Goal: Task Accomplishment & Management: Manage account settings

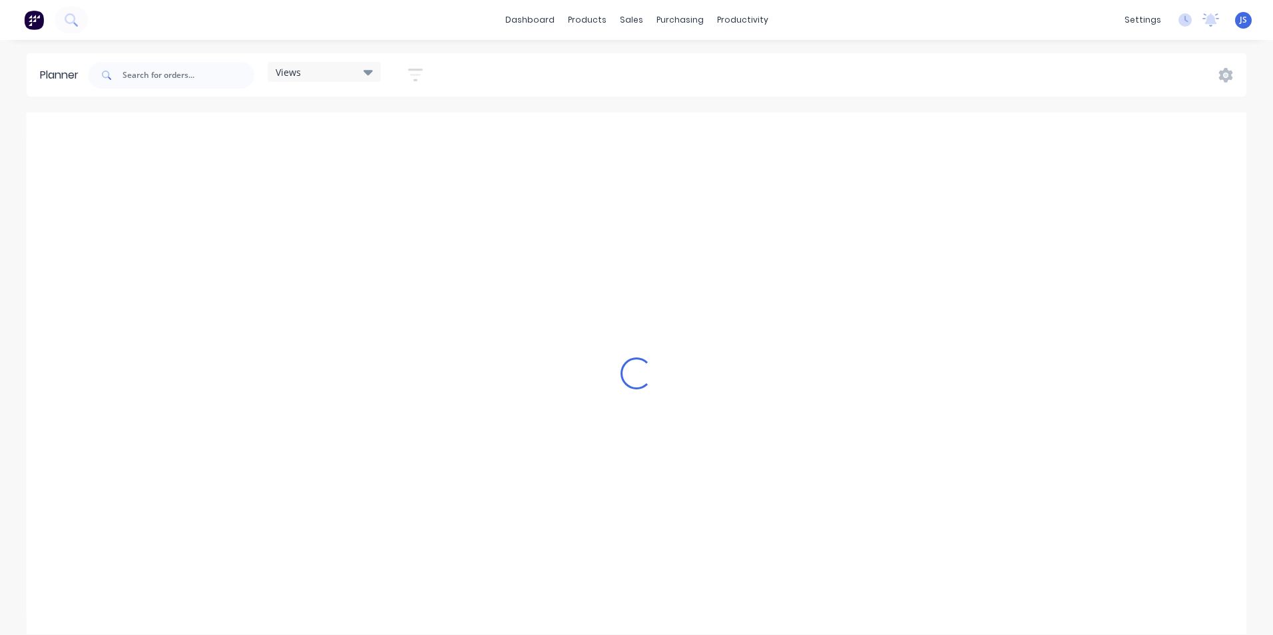
scroll to position [0, 2983]
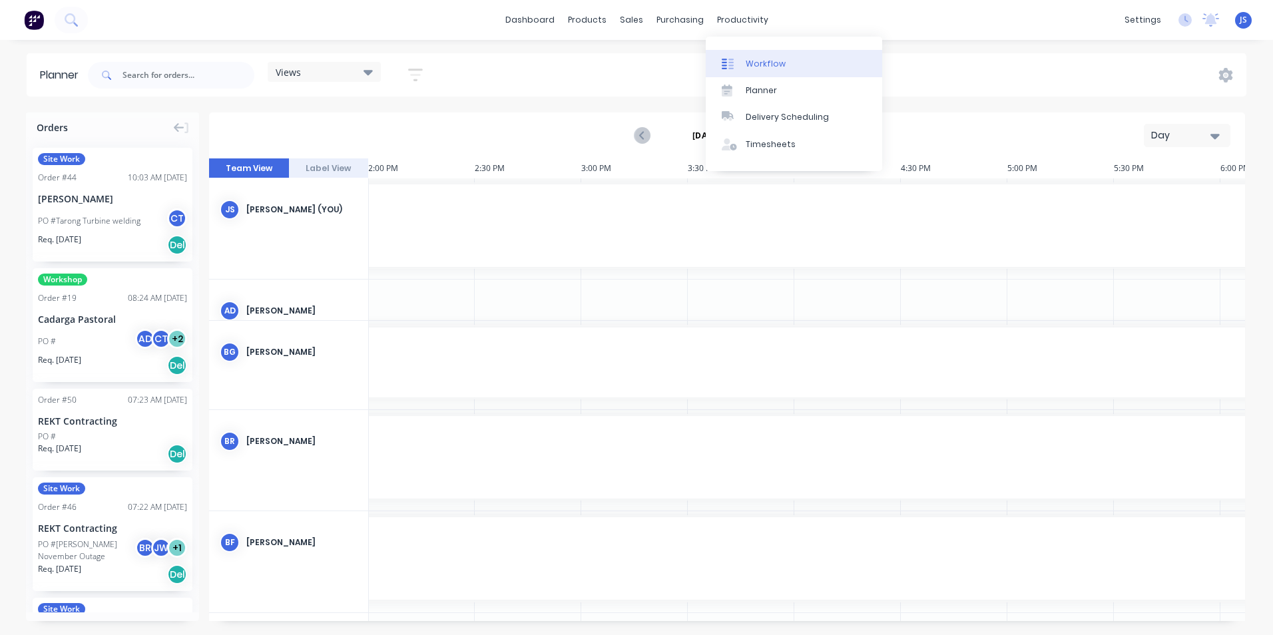
click at [754, 55] on link "Workflow" at bounding box center [794, 63] width 176 height 27
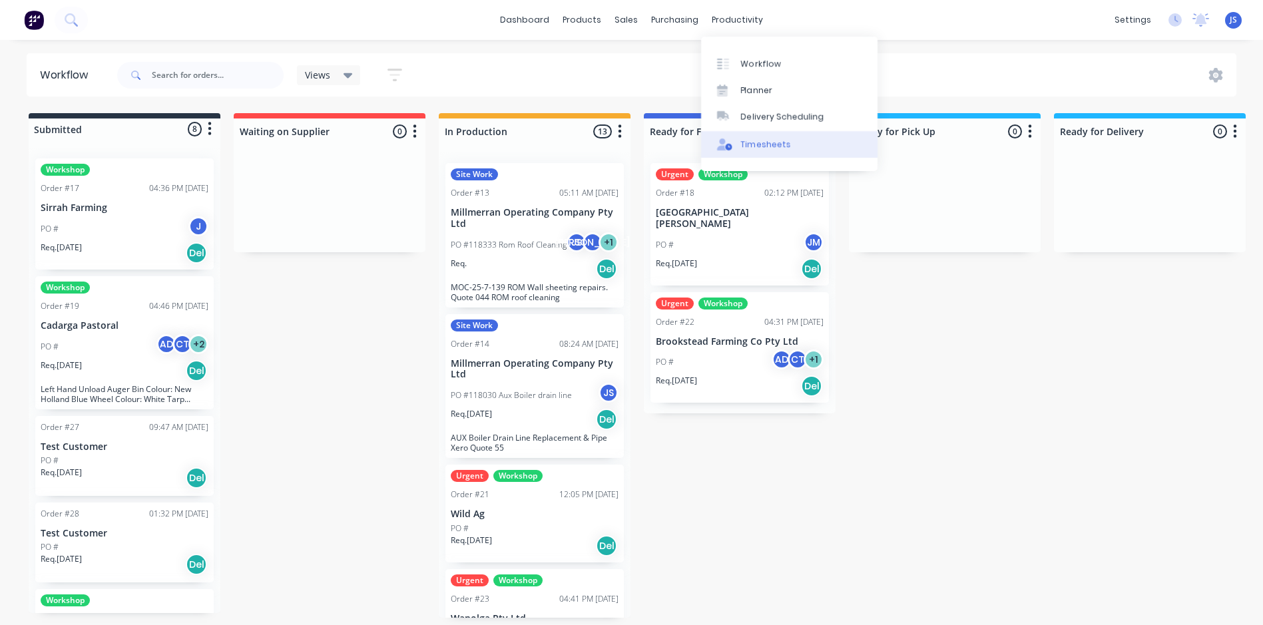
click at [767, 149] on div "Timesheets" at bounding box center [766, 144] width 50 height 12
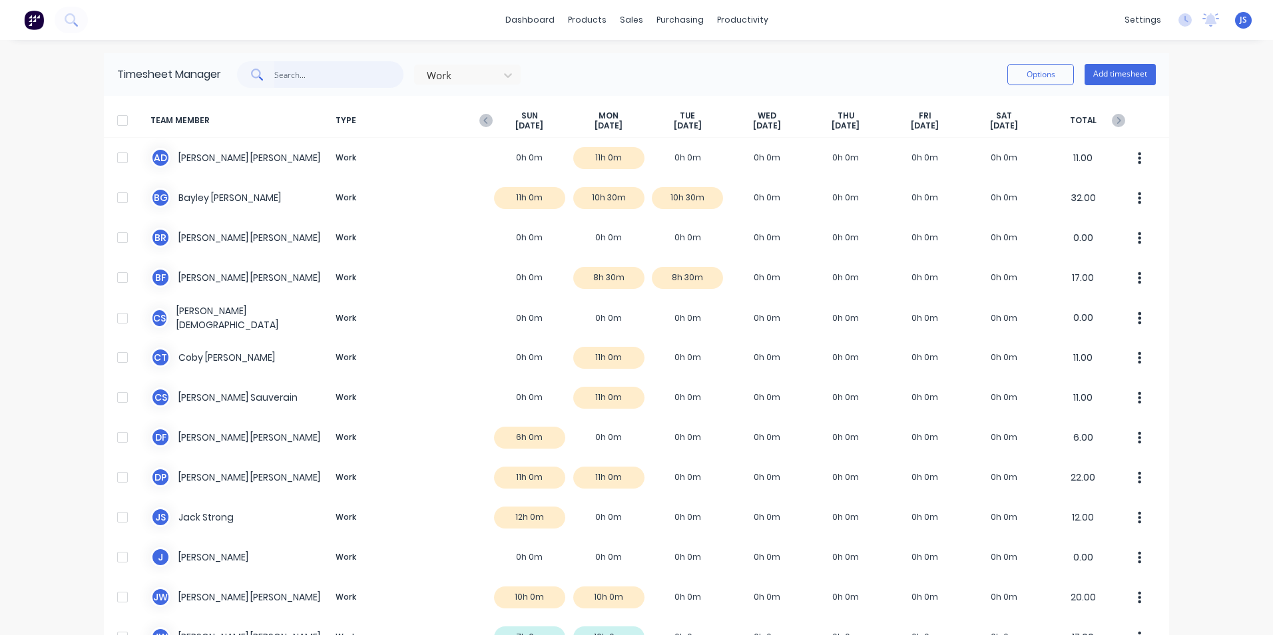
click at [369, 84] on input "text" at bounding box center [339, 74] width 130 height 27
click at [506, 75] on icon at bounding box center [507, 75] width 13 height 13
click at [280, 71] on input "text" at bounding box center [339, 74] width 130 height 27
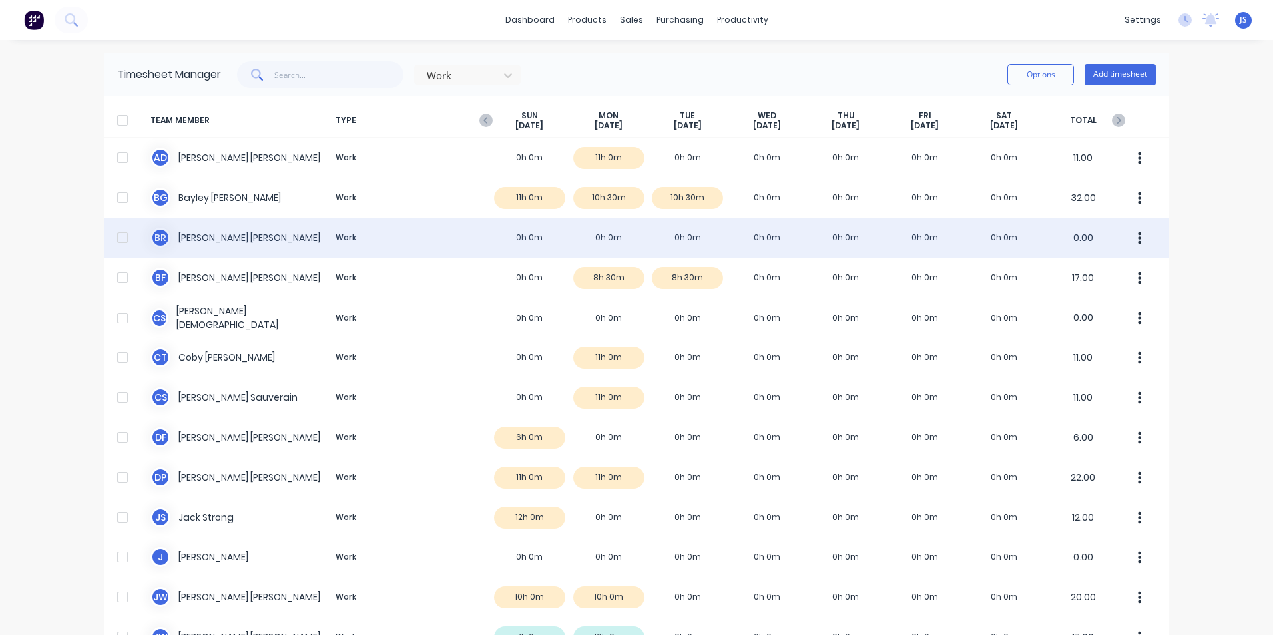
drag, startPoint x: 615, startPoint y: 234, endPoint x: 628, endPoint y: 226, distance: 15.5
click at [628, 226] on div "B R Bradley Riddle Work 0h 0m 0h 0m 0h 0m 0h 0m 0h 0m 0h 0m 0h 0m 0.00" at bounding box center [636, 238] width 1065 height 40
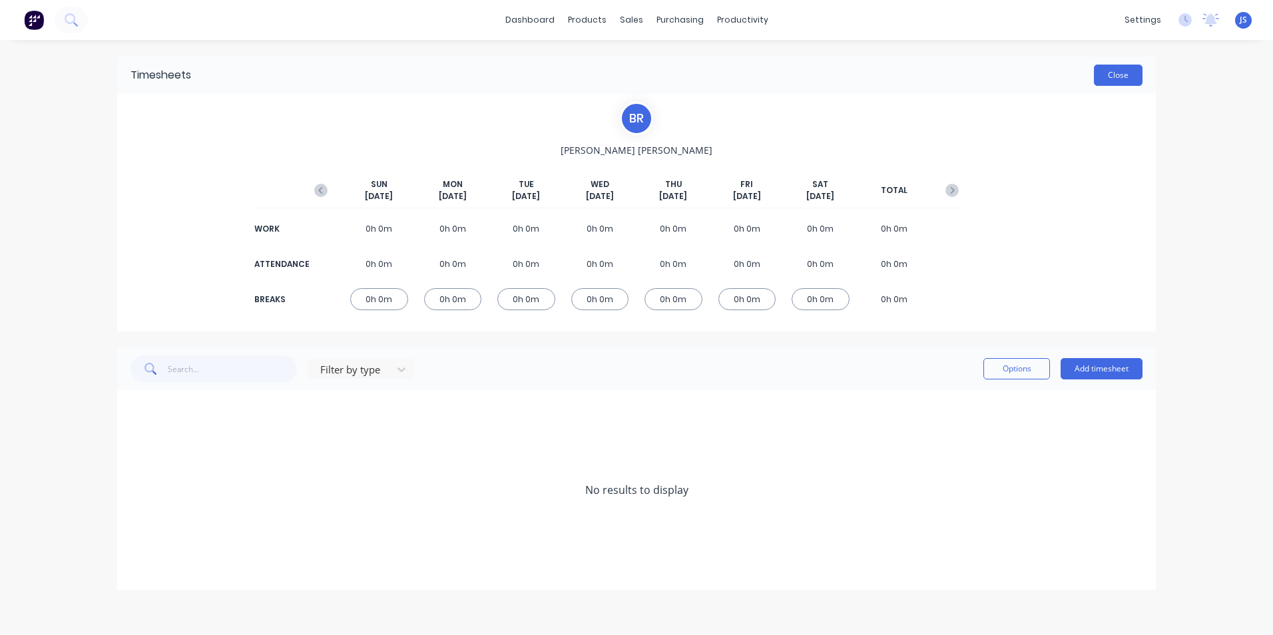
click at [1116, 78] on button "Close" at bounding box center [1118, 75] width 49 height 21
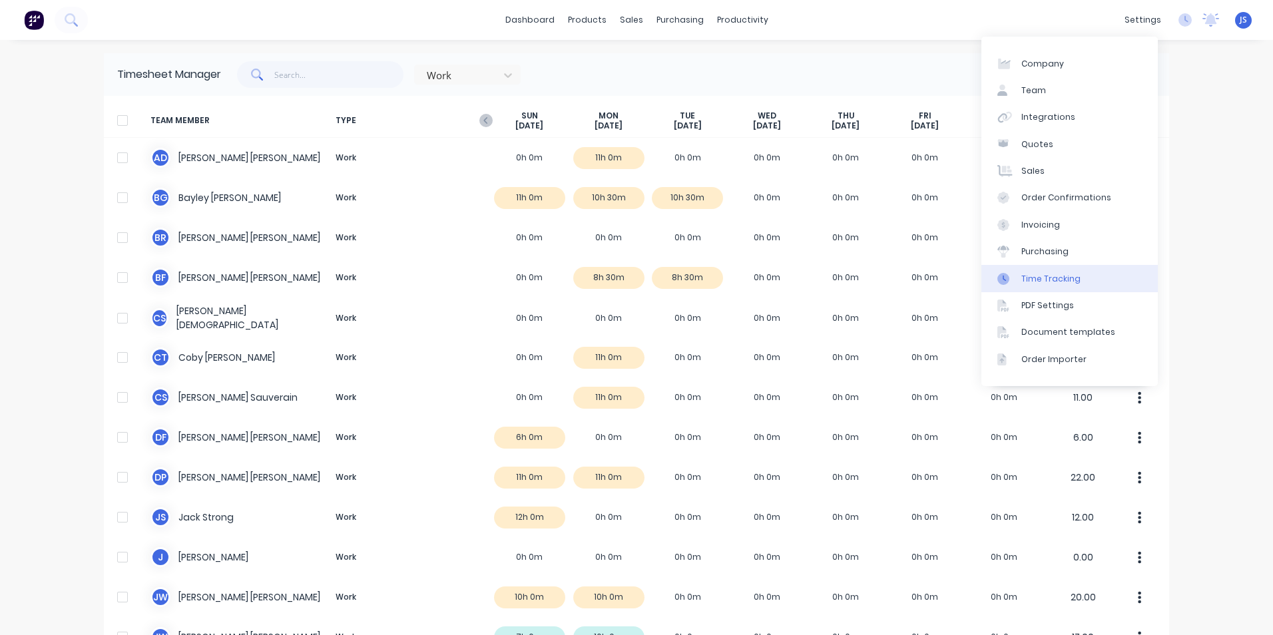
click at [1044, 282] on div "Time Tracking" at bounding box center [1050, 279] width 59 height 12
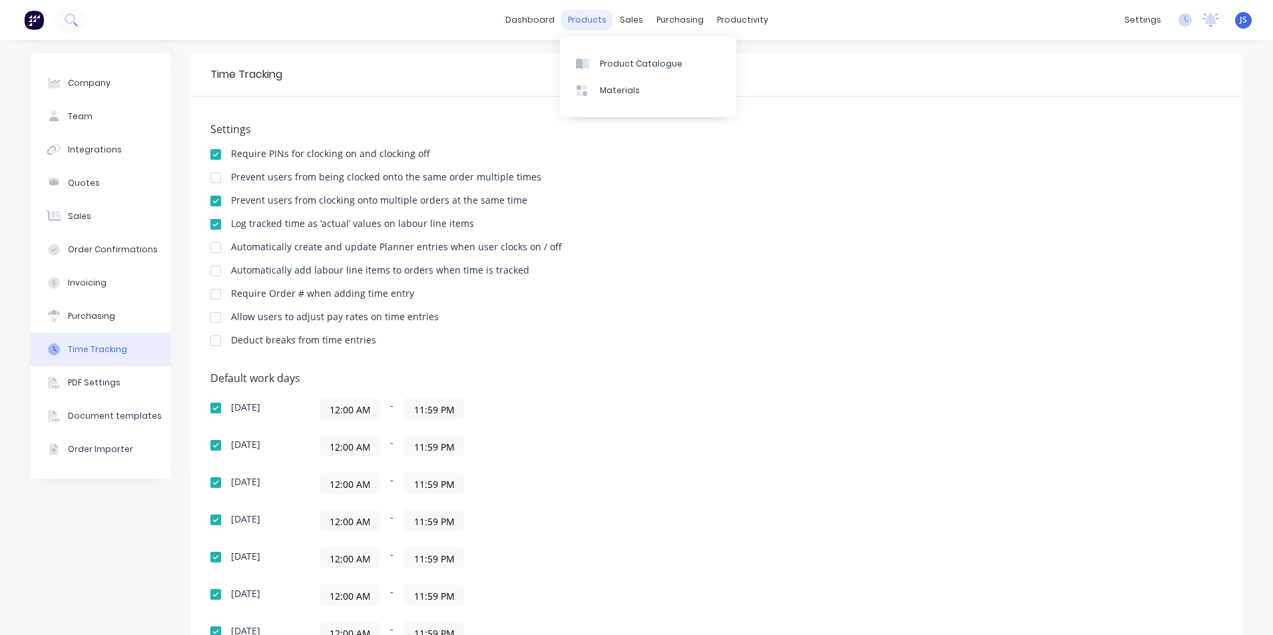
click at [577, 15] on div "products" at bounding box center [587, 20] width 52 height 20
click at [630, 14] on div "sales" at bounding box center [631, 20] width 37 height 20
click at [668, 13] on div "purchasing" at bounding box center [680, 20] width 61 height 20
click at [720, 13] on div "productivity" at bounding box center [742, 20] width 65 height 20
click at [757, 140] on div "Timesheets" at bounding box center [766, 144] width 50 height 12
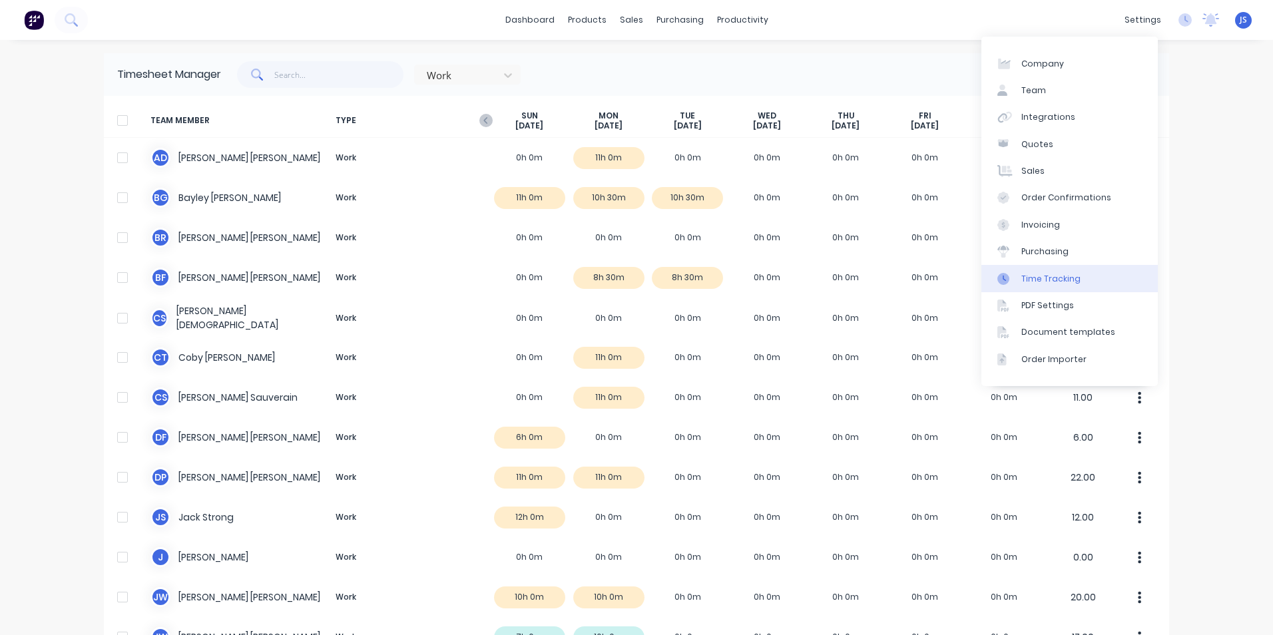
click at [1066, 273] on div "Time Tracking" at bounding box center [1050, 279] width 59 height 12
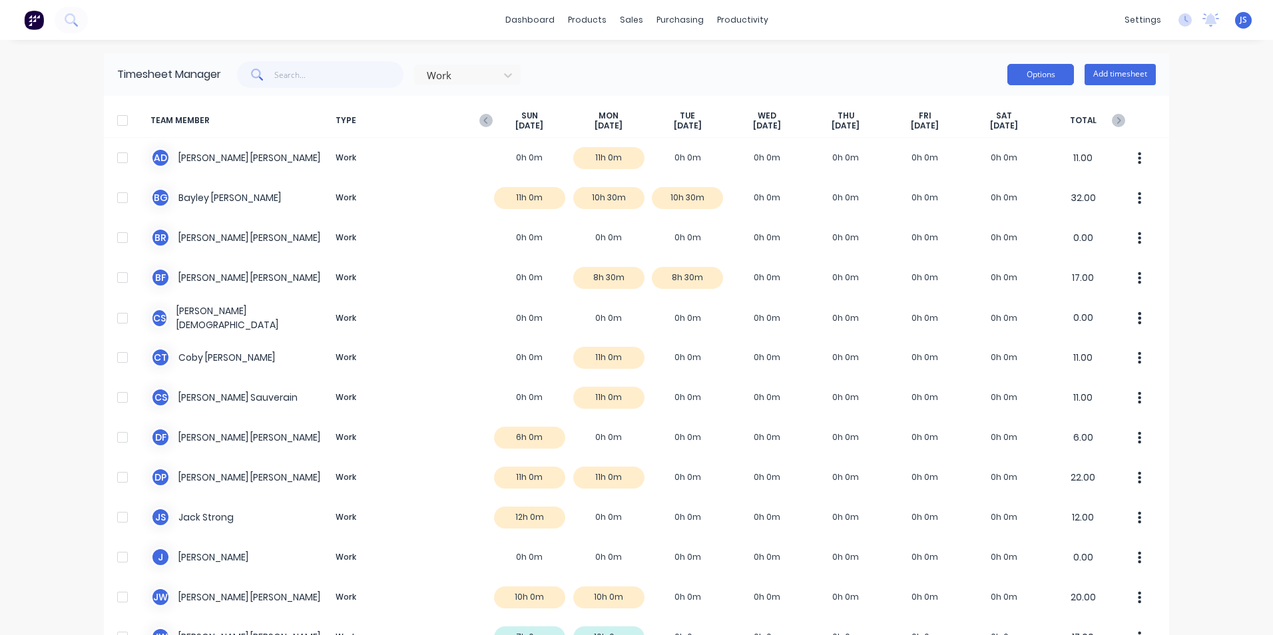
click at [1023, 71] on button "Options" at bounding box center [1040, 74] width 67 height 21
click at [540, 28] on link "dashboard" at bounding box center [530, 20] width 63 height 20
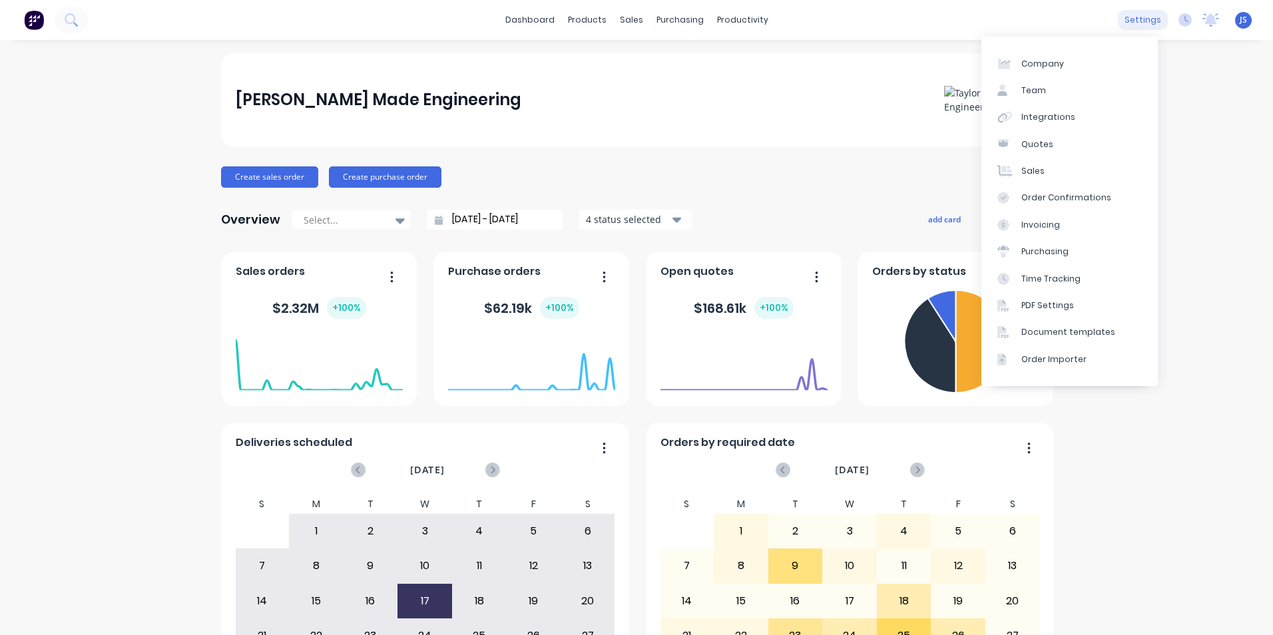
click at [1147, 19] on div "settings" at bounding box center [1143, 20] width 50 height 20
click at [1060, 273] on div "Time Tracking" at bounding box center [1050, 279] width 59 height 12
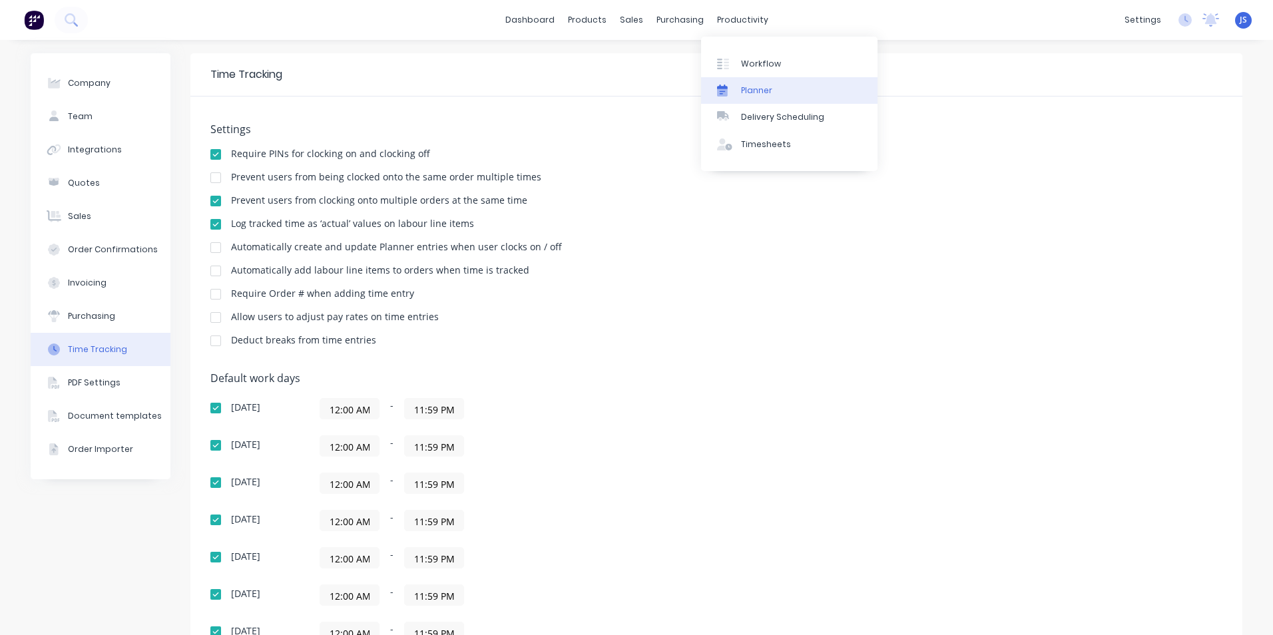
click at [769, 91] on div "Planner" at bounding box center [756, 91] width 31 height 12
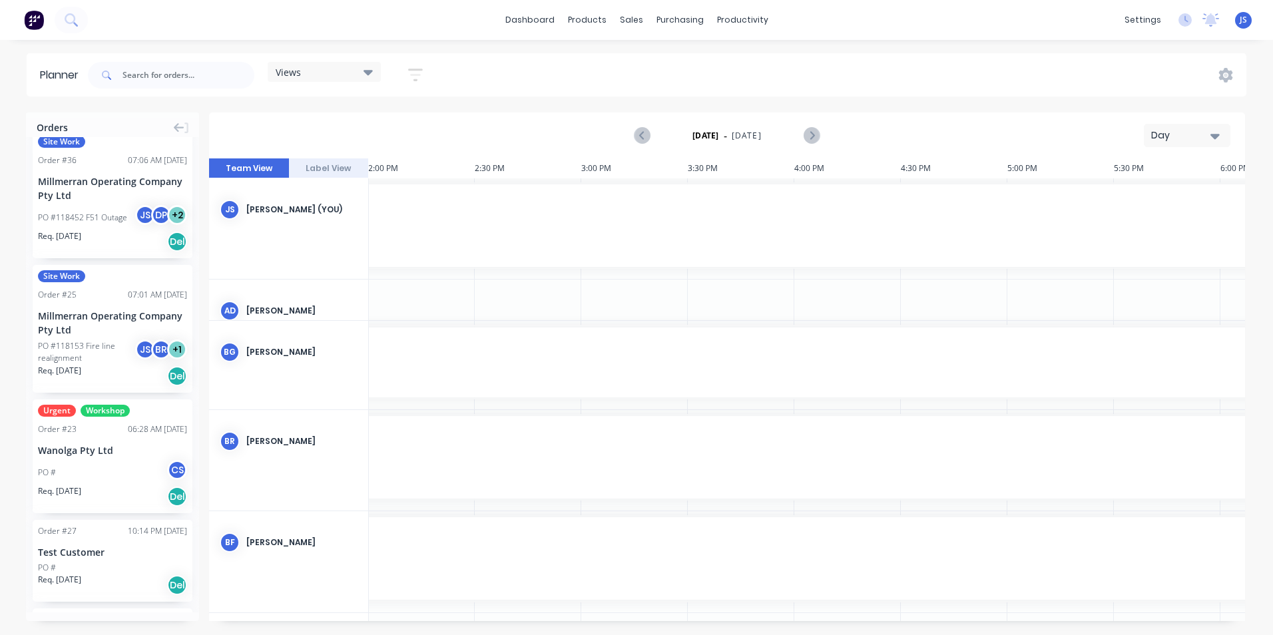
scroll to position [466, 0]
click at [81, 341] on div "PO #118153 Fire line realignment JS BR + 1" at bounding box center [112, 353] width 149 height 25
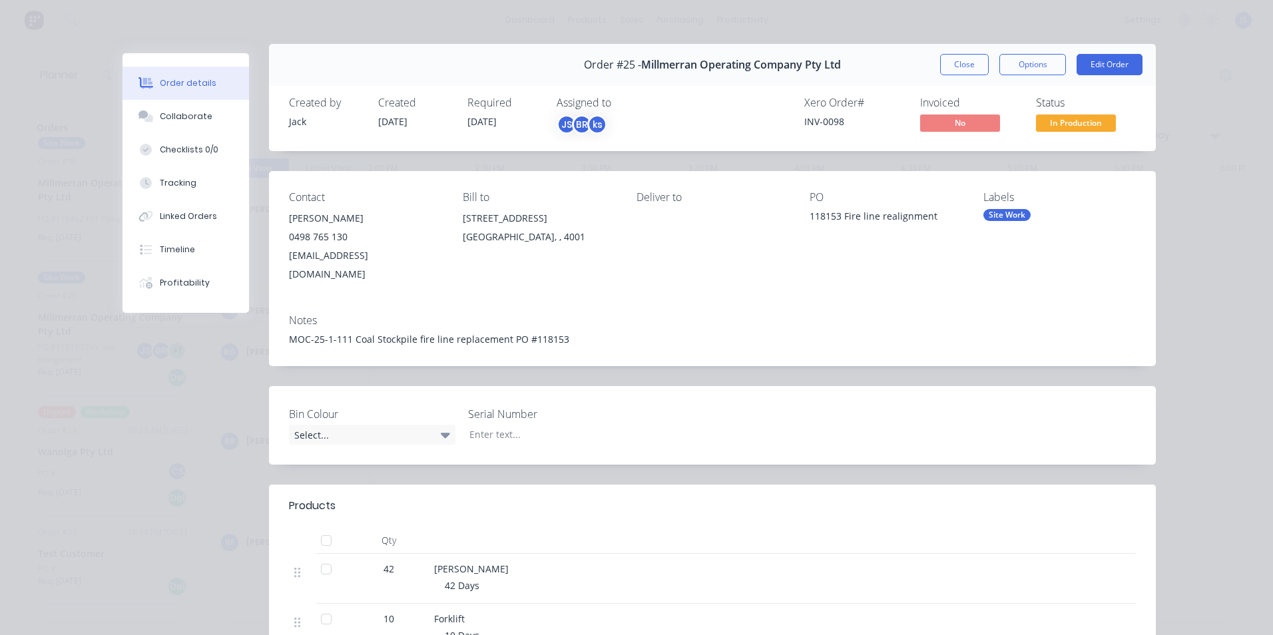
scroll to position [0, 0]
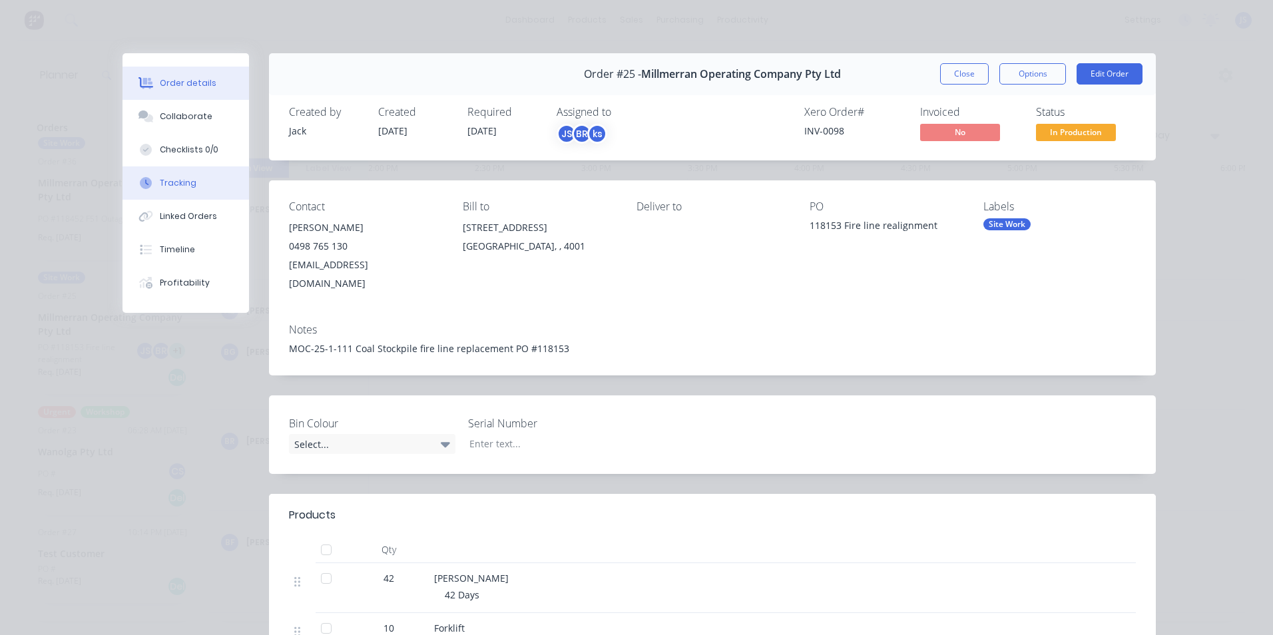
click at [182, 186] on div "Tracking" at bounding box center [178, 183] width 37 height 12
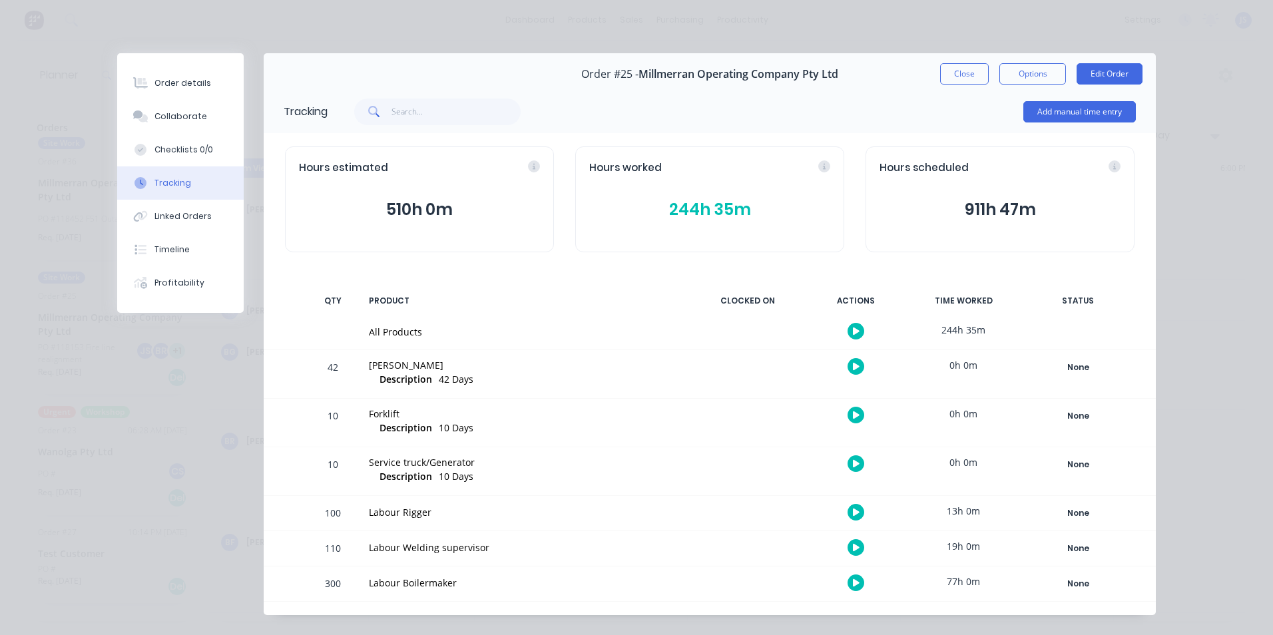
click at [697, 204] on button "244h 35m" at bounding box center [709, 209] width 241 height 25
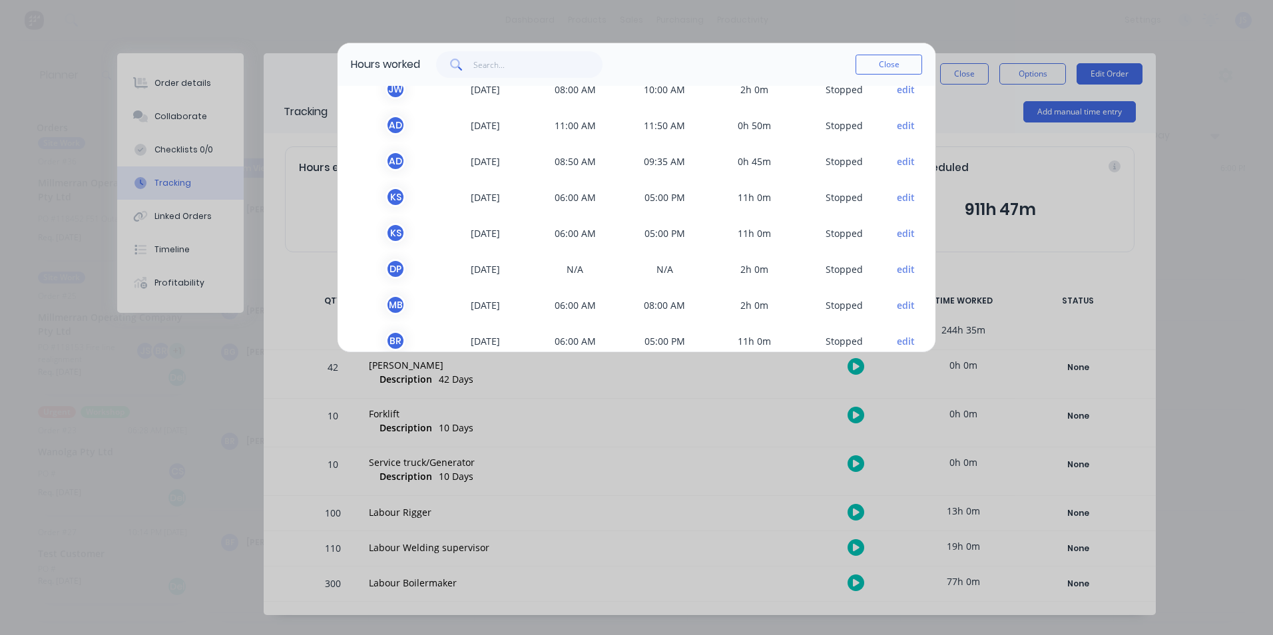
scroll to position [133, 0]
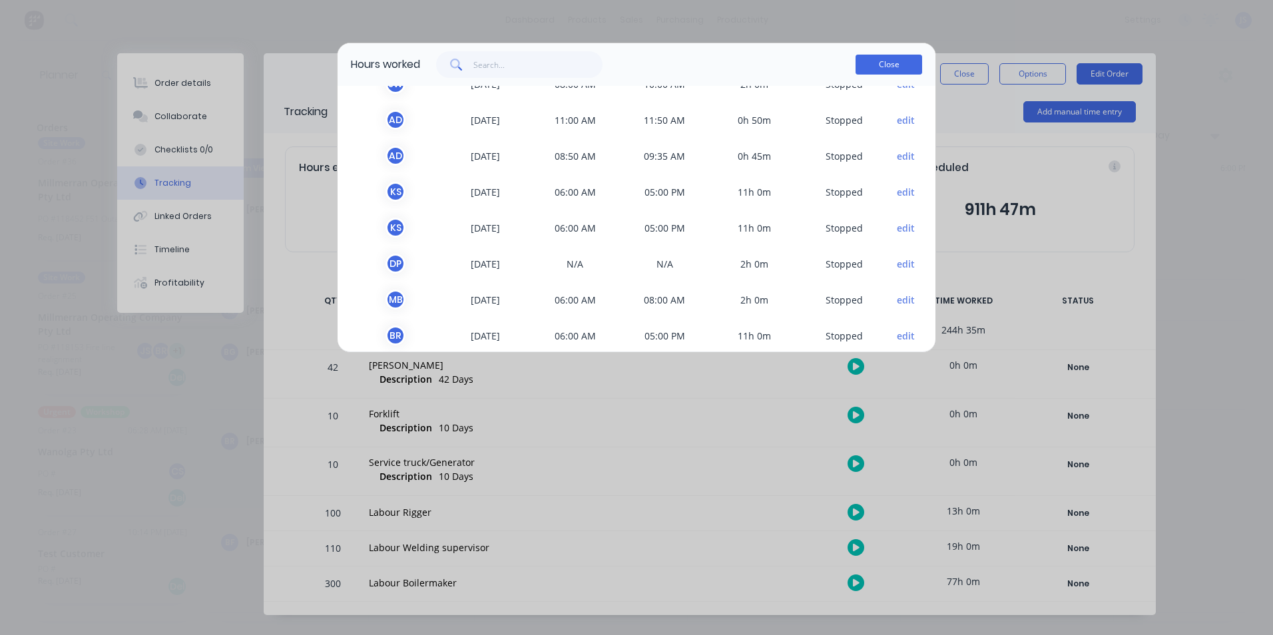
click at [866, 65] on button "Close" at bounding box center [888, 65] width 67 height 20
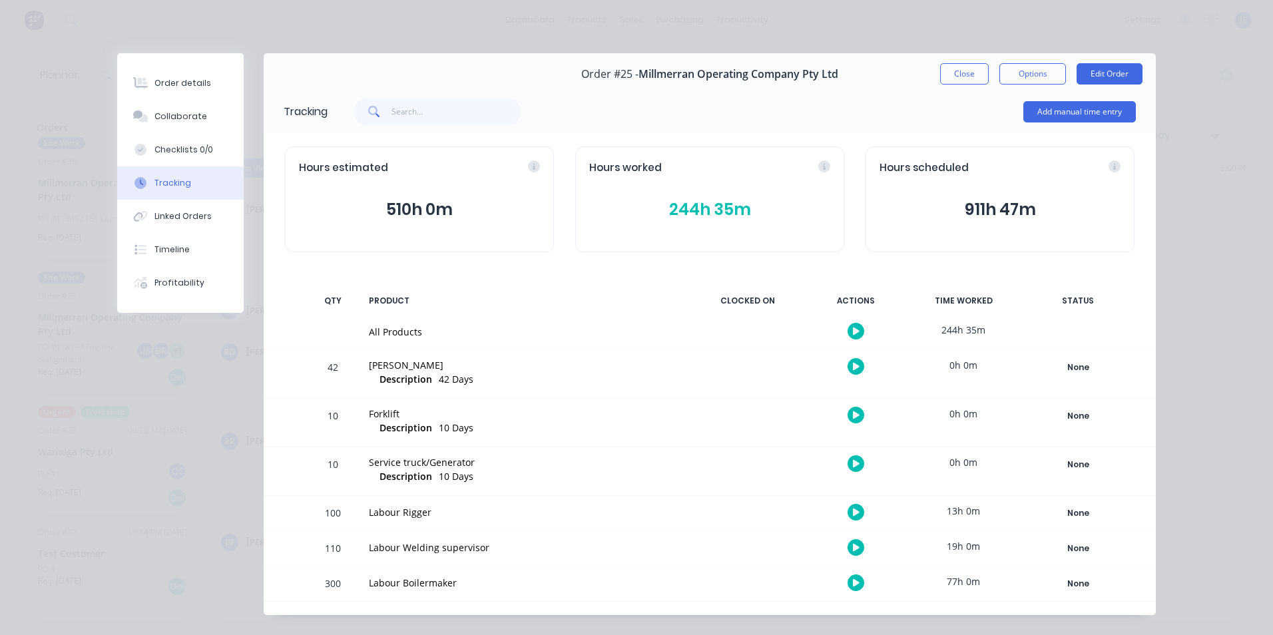
click at [417, 208] on button "510h 0m" at bounding box center [419, 209] width 241 height 25
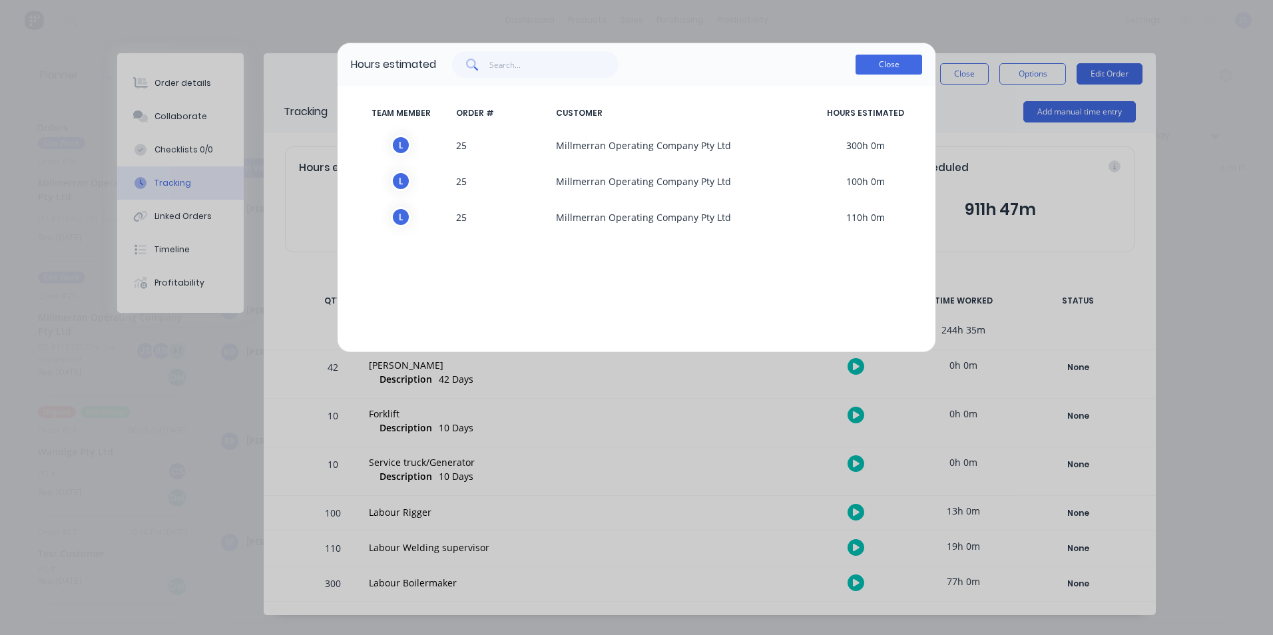
click at [871, 65] on button "Close" at bounding box center [888, 65] width 67 height 20
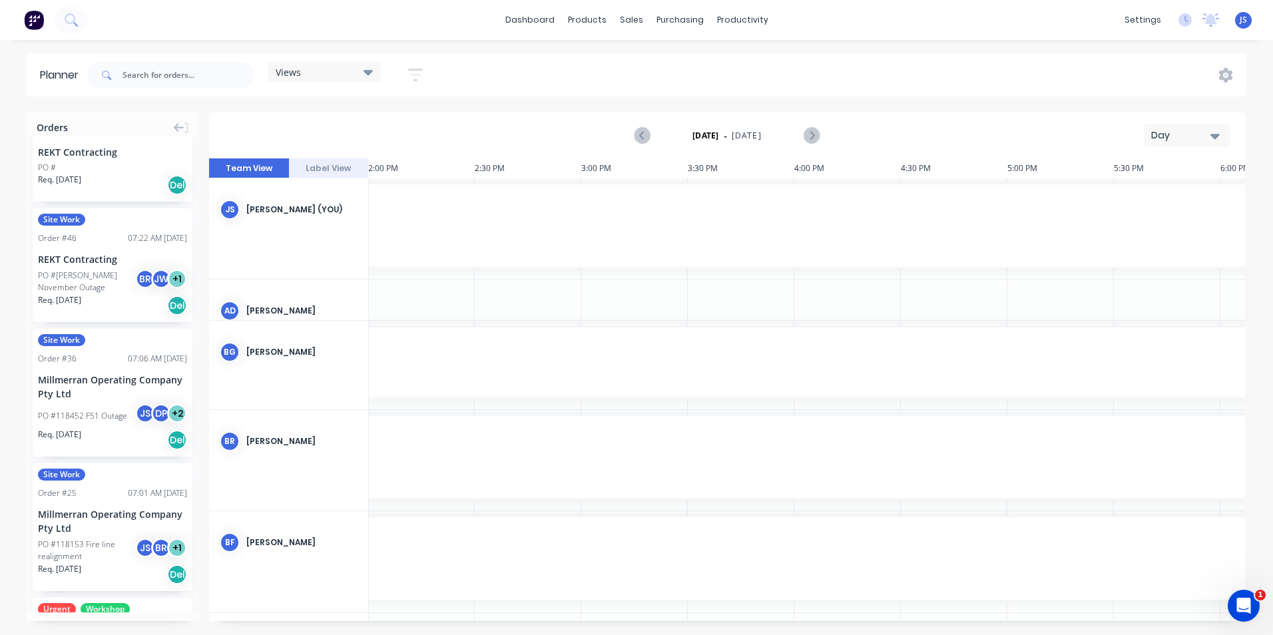
scroll to position [399, 0]
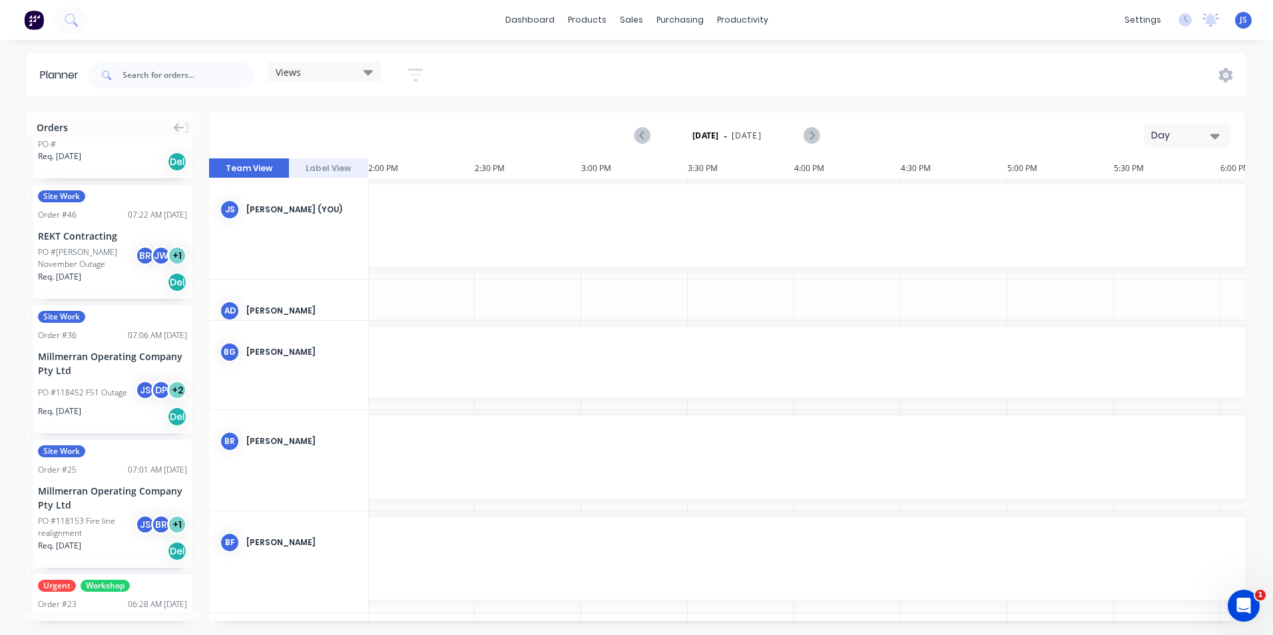
click at [99, 532] on div "PO #118153 Fire line realignment" at bounding box center [88, 527] width 101 height 24
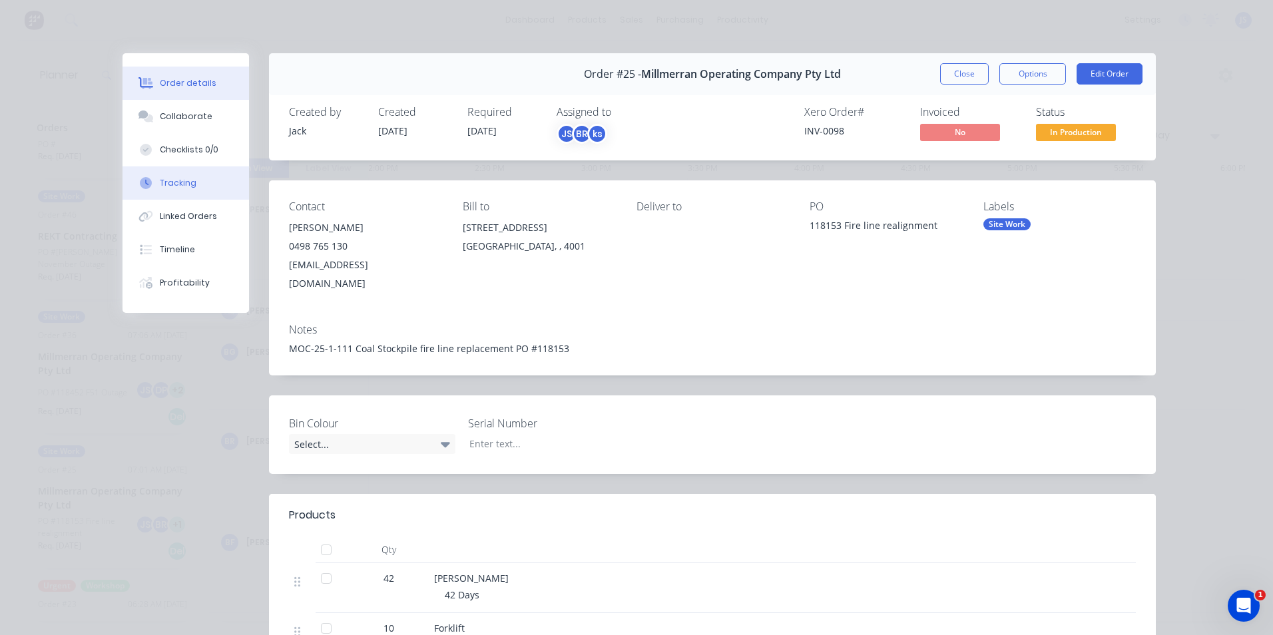
click at [181, 178] on div "Tracking" at bounding box center [178, 183] width 37 height 12
